Goal: Find contact information: Find contact information

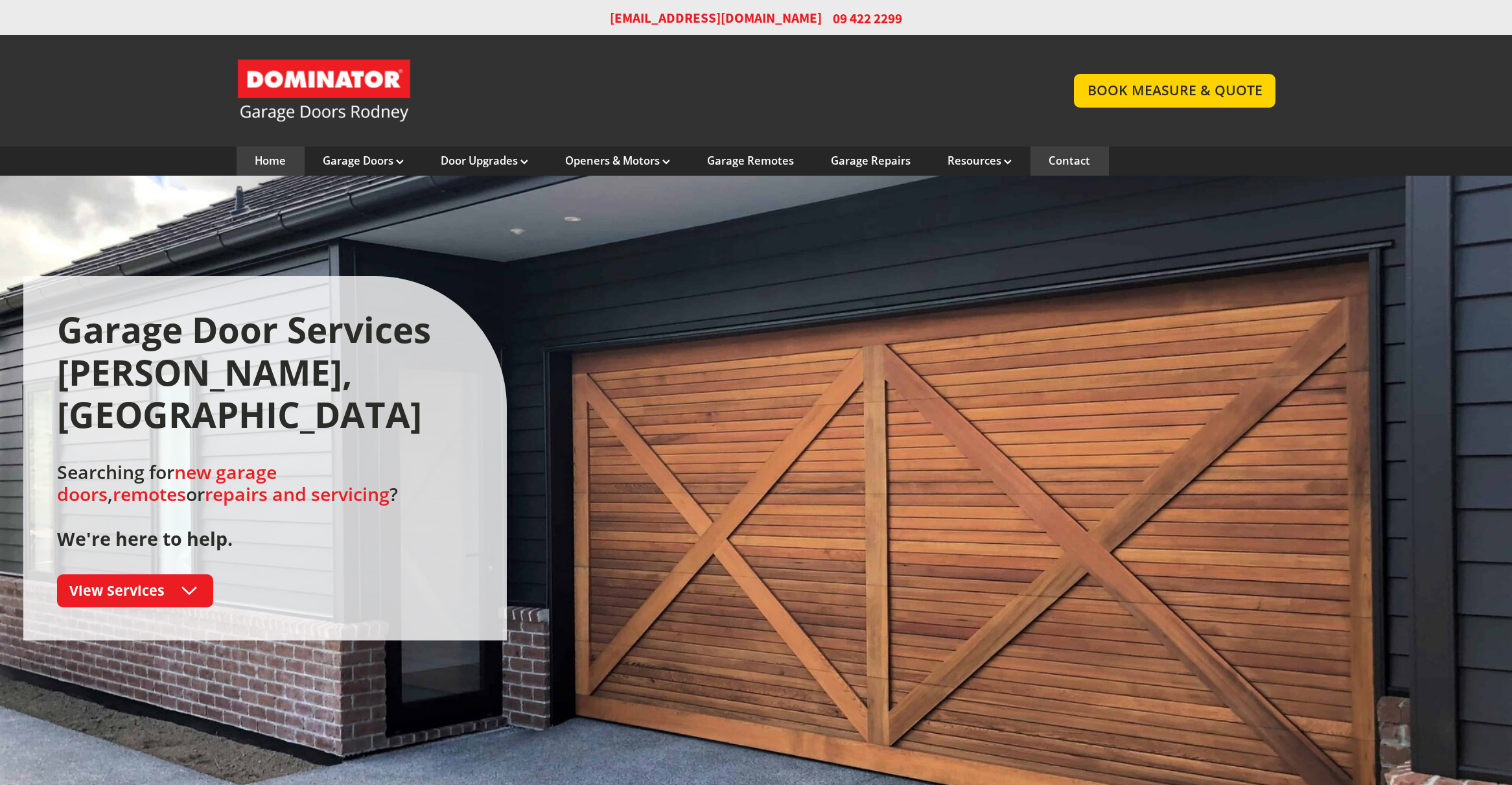
click at [1080, 154] on link "Contact" at bounding box center [1069, 160] width 41 height 14
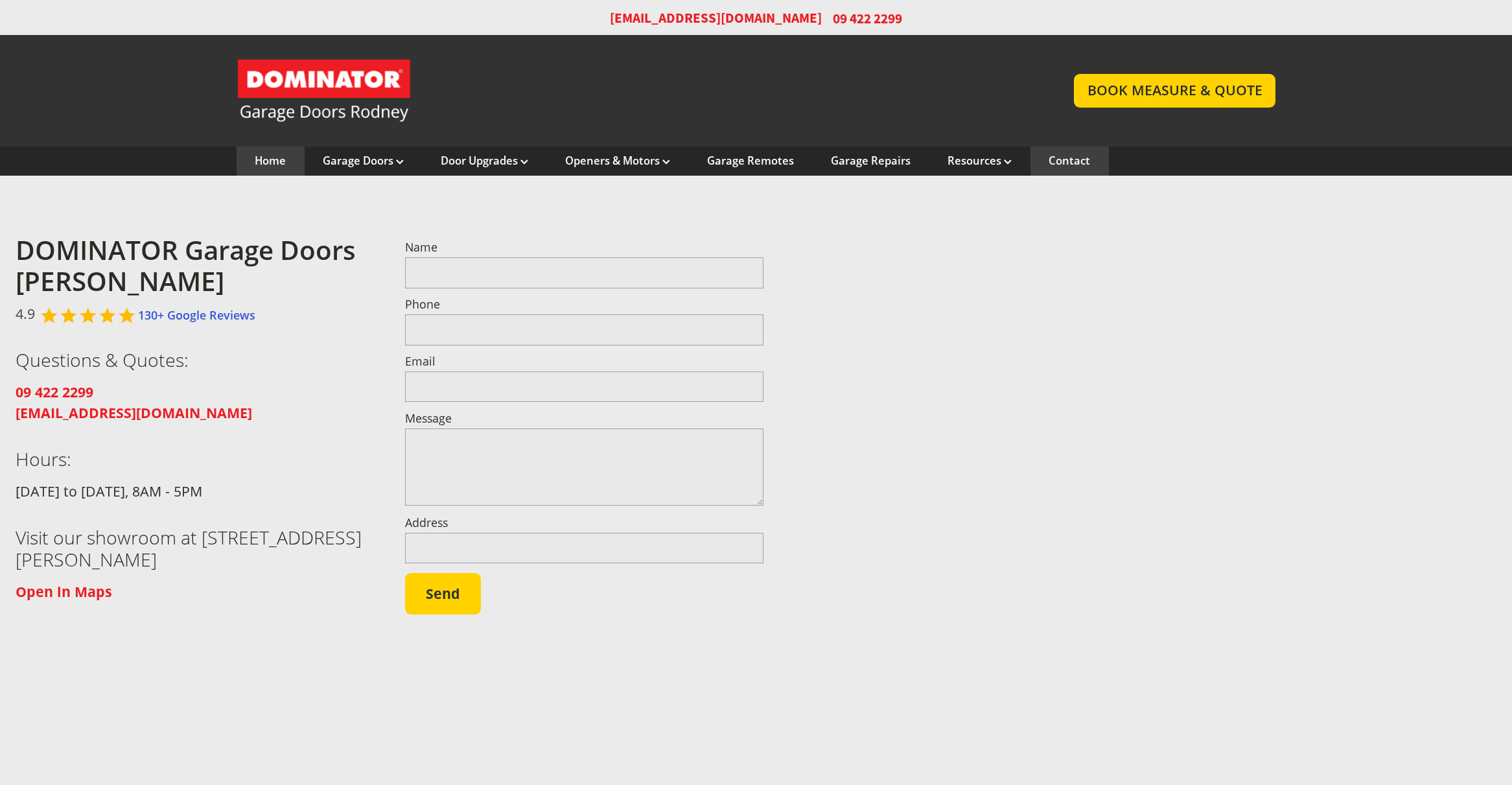
click at [278, 158] on link "Home" at bounding box center [270, 160] width 31 height 14
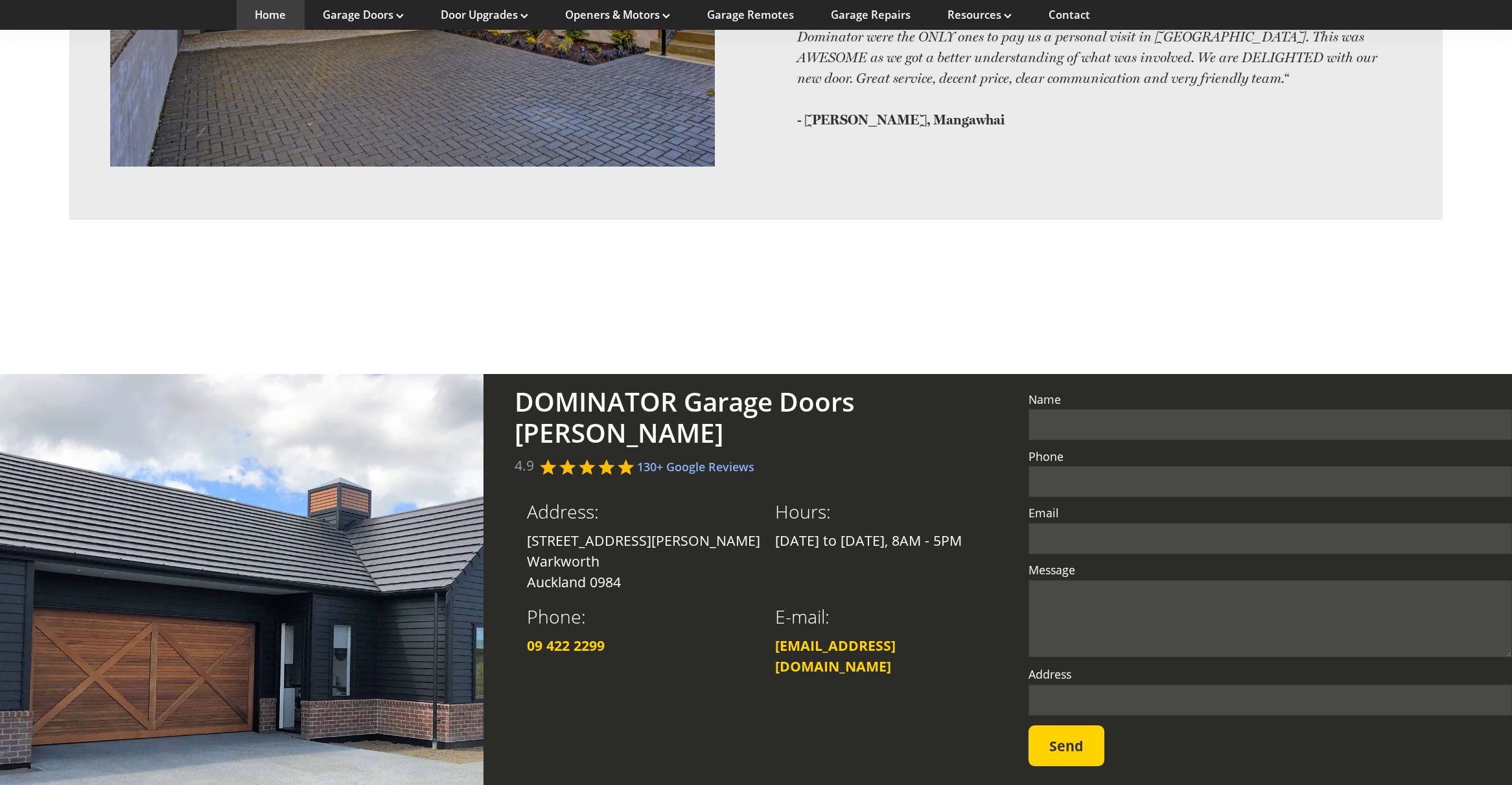
scroll to position [2794, 0]
